Goal: Task Accomplishment & Management: Use online tool/utility

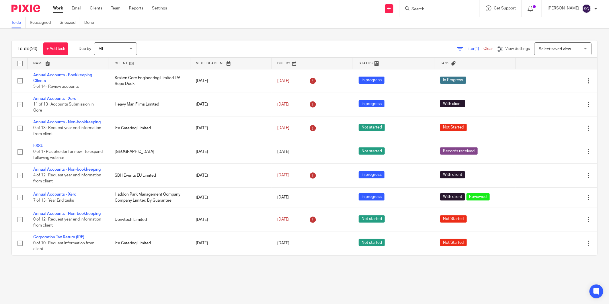
click at [420, 6] on form at bounding box center [441, 8] width 61 height 7
click at [422, 7] on input "Search" at bounding box center [437, 9] width 52 height 5
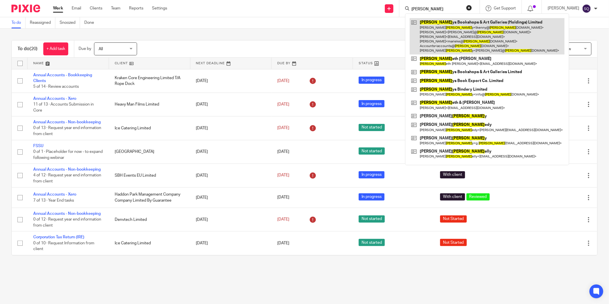
type input "kenn"
click at [447, 24] on link at bounding box center [487, 36] width 155 height 36
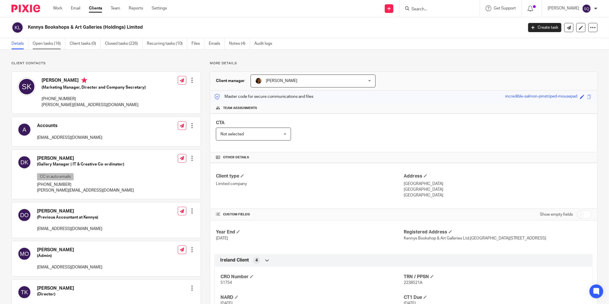
click at [51, 43] on link "Open tasks (16)" at bounding box center [49, 43] width 33 height 11
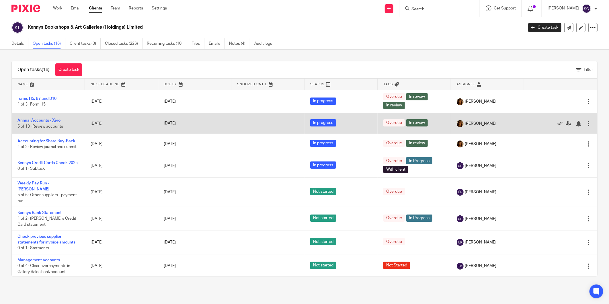
click at [48, 121] on link "Annual Accounts - Xero" at bounding box center [39, 121] width 43 height 4
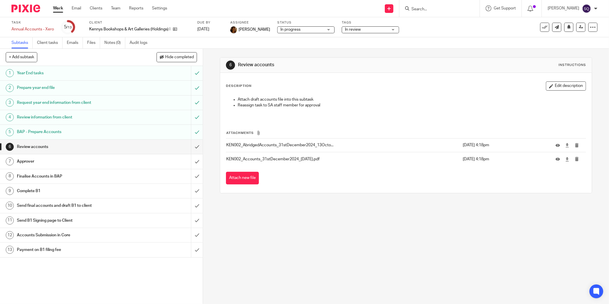
click at [240, 174] on button "Attach new file" at bounding box center [242, 178] width 33 height 13
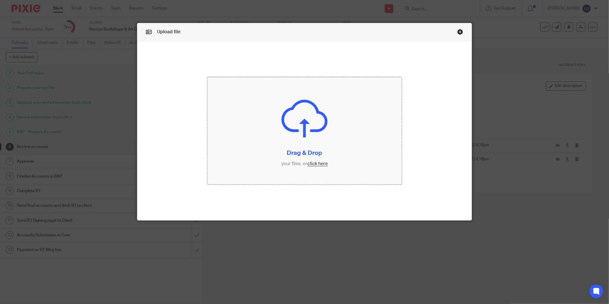
click at [314, 163] on input "file" at bounding box center [304, 130] width 195 height 107
